Goal: Task Accomplishment & Management: Use online tool/utility

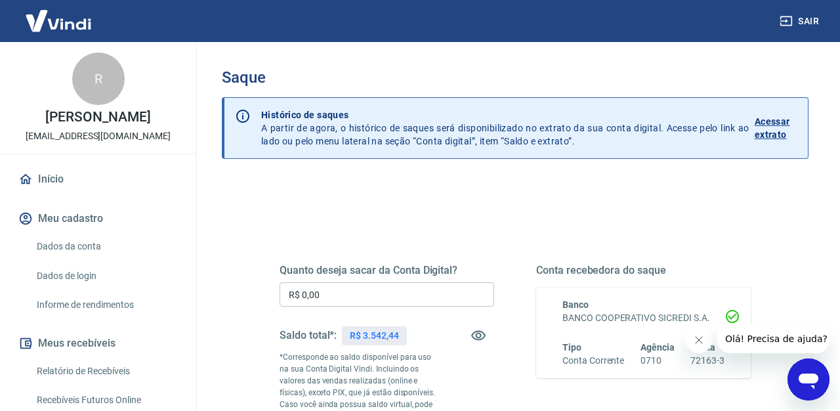
click at [388, 305] on input "R$ 0,00" at bounding box center [386, 294] width 214 height 24
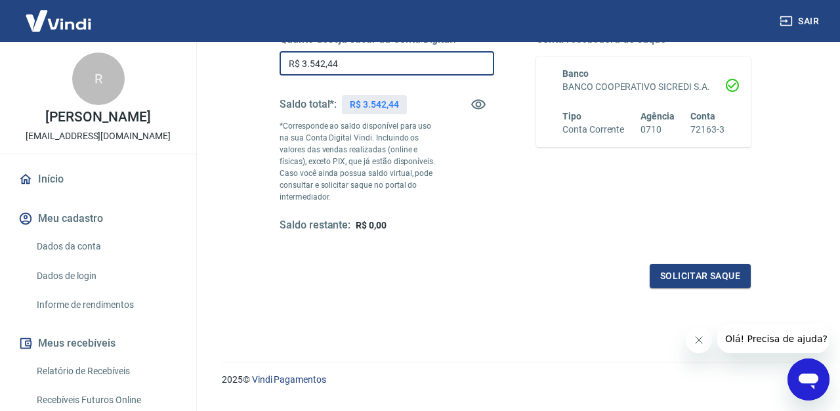
scroll to position [261, 0]
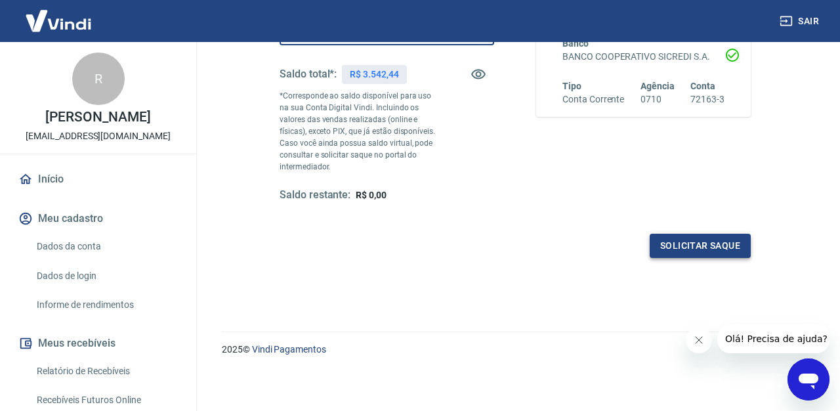
type input "R$ 3.542,44"
click at [666, 237] on button "Solicitar saque" at bounding box center [699, 245] width 101 height 24
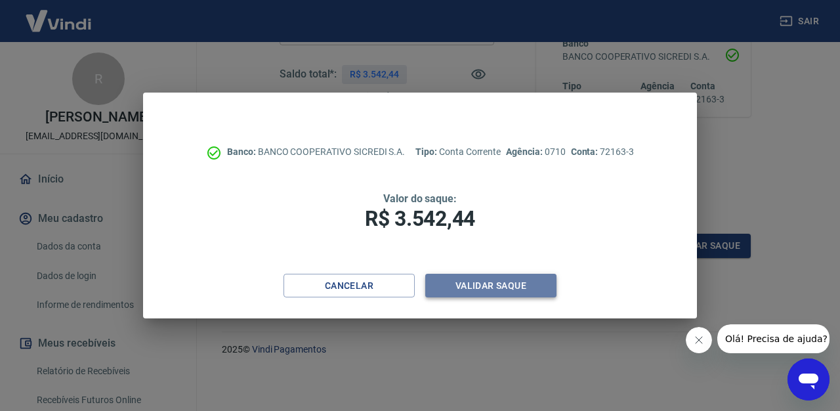
click at [500, 287] on button "Validar saque" at bounding box center [490, 286] width 131 height 24
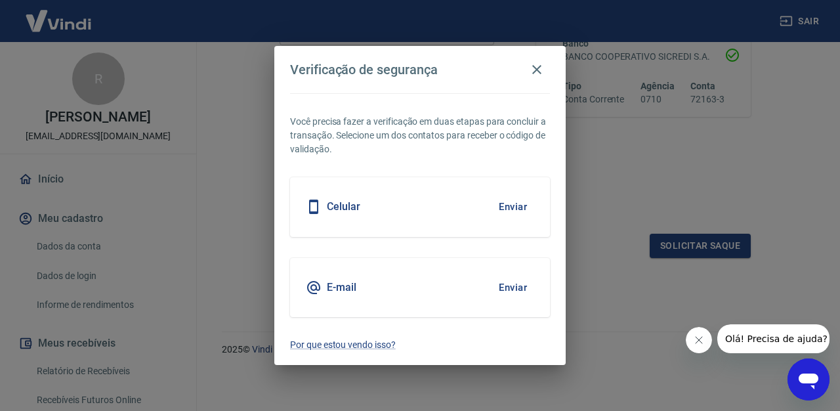
click at [505, 205] on button "Enviar" at bounding box center [512, 207] width 43 height 28
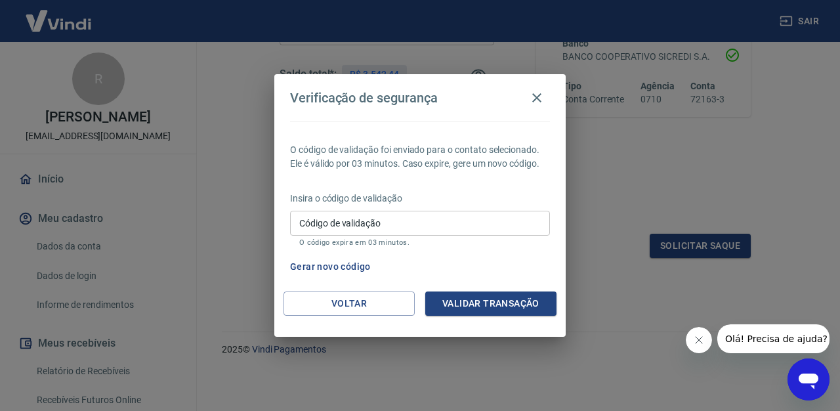
click at [431, 226] on input "Código de validação" at bounding box center [420, 223] width 260 height 24
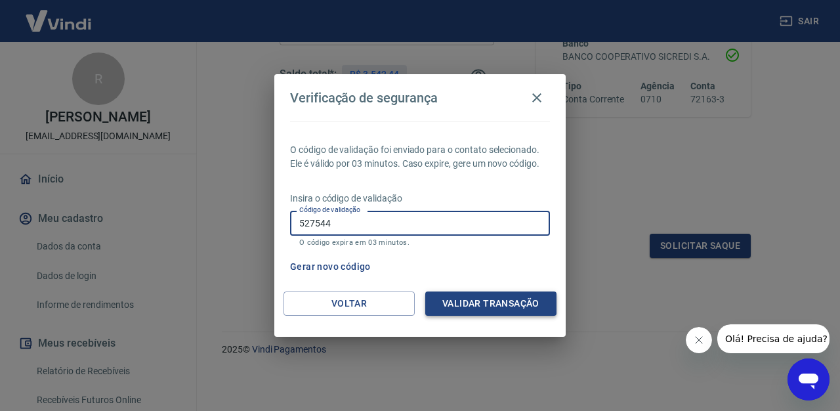
type input "527544"
click at [492, 312] on button "Validar transação" at bounding box center [490, 303] width 131 height 24
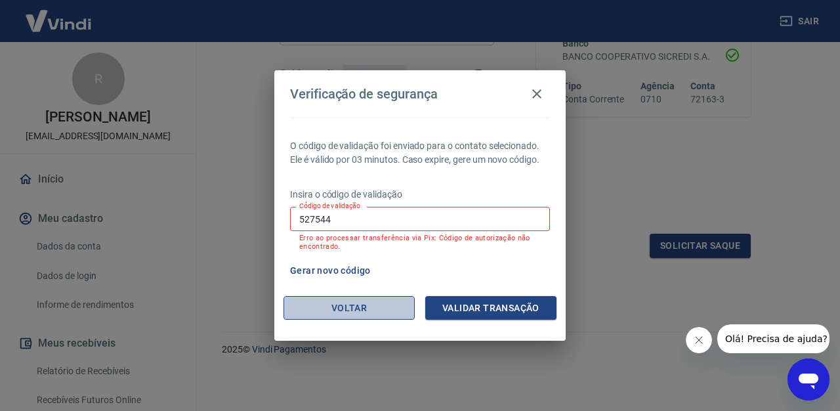
click at [363, 306] on button "Voltar" at bounding box center [348, 308] width 131 height 24
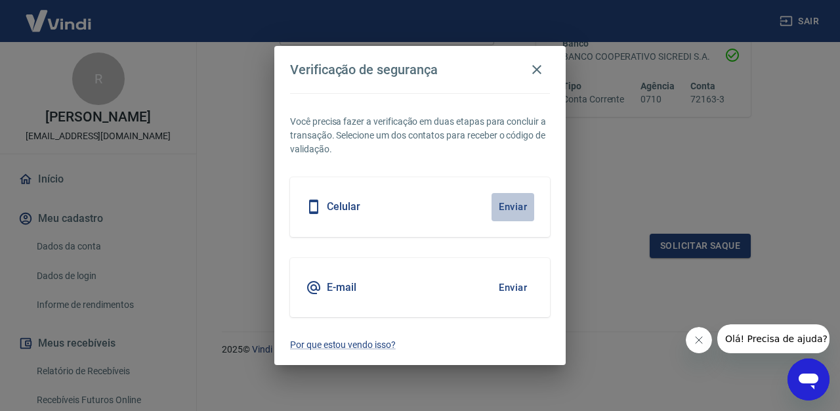
click at [516, 209] on button "Enviar" at bounding box center [512, 207] width 43 height 28
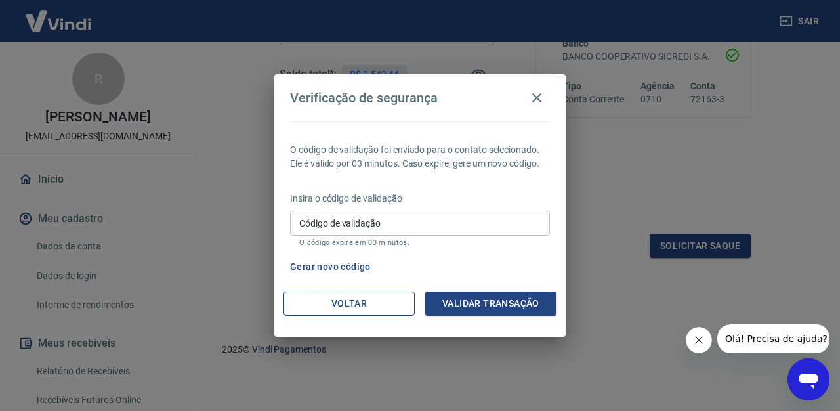
click at [355, 294] on button "Voltar" at bounding box center [348, 303] width 131 height 24
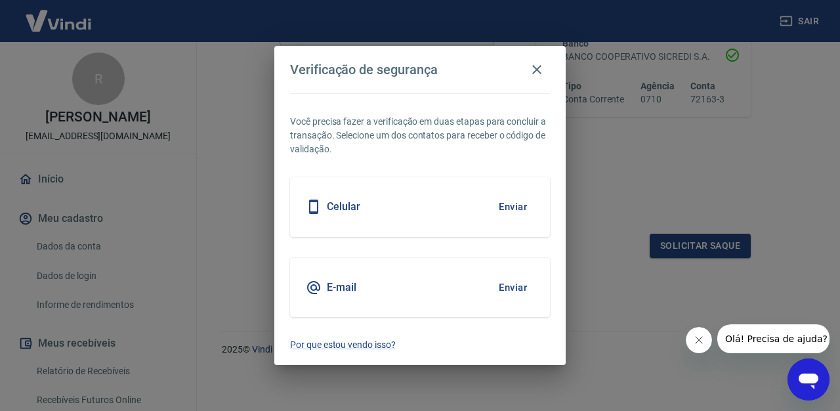
click at [509, 284] on button "Enviar" at bounding box center [512, 288] width 43 height 28
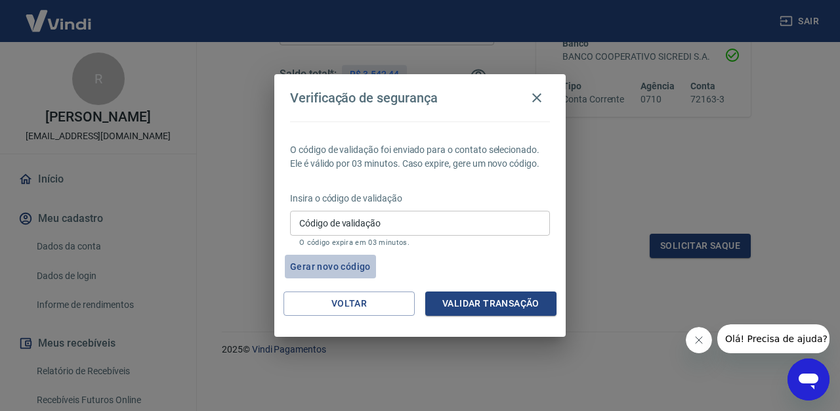
click at [333, 263] on button "Gerar novo código" at bounding box center [330, 266] width 91 height 24
click at [376, 302] on button "Voltar" at bounding box center [348, 303] width 131 height 24
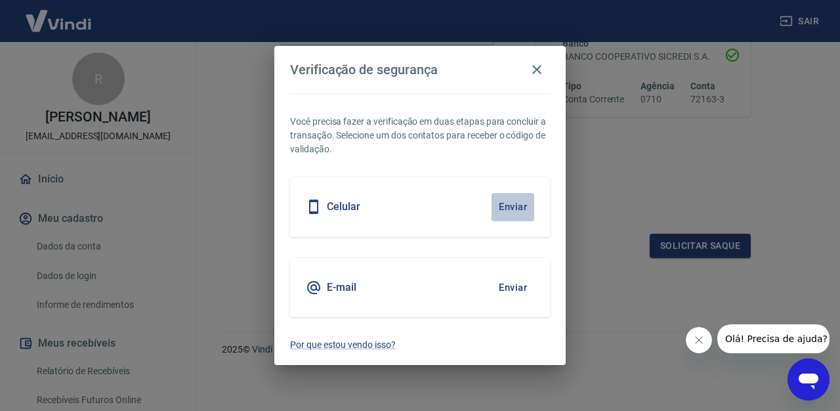
click at [523, 207] on button "Enviar" at bounding box center [512, 207] width 43 height 28
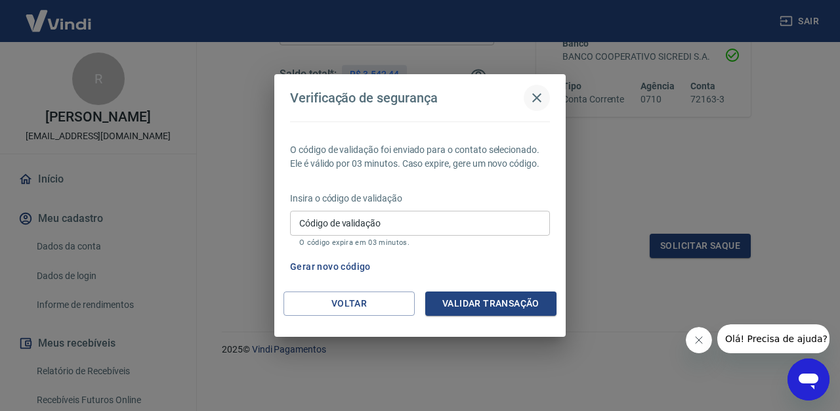
click at [536, 100] on icon "button" at bounding box center [537, 98] width 16 height 16
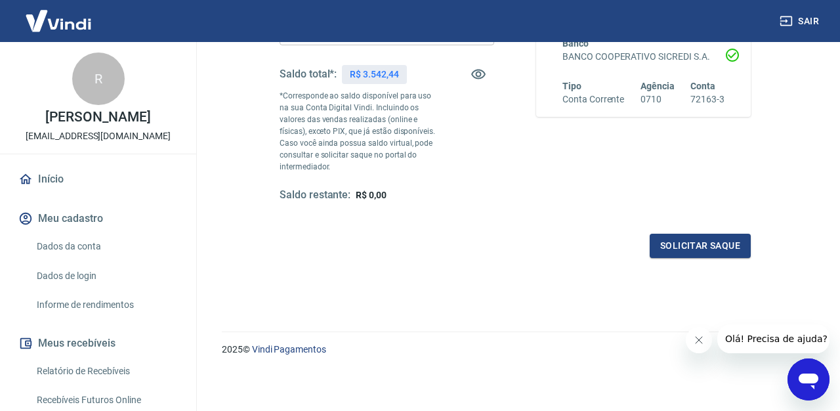
scroll to position [0, 0]
